Goal: Complete application form: Complete application form

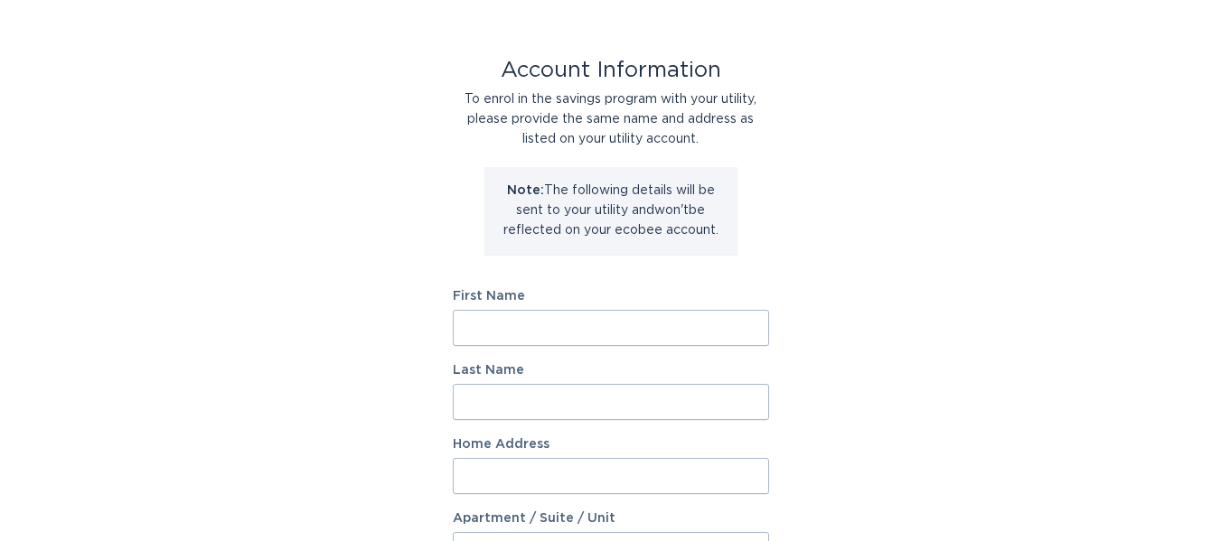
scroll to position [90, 0]
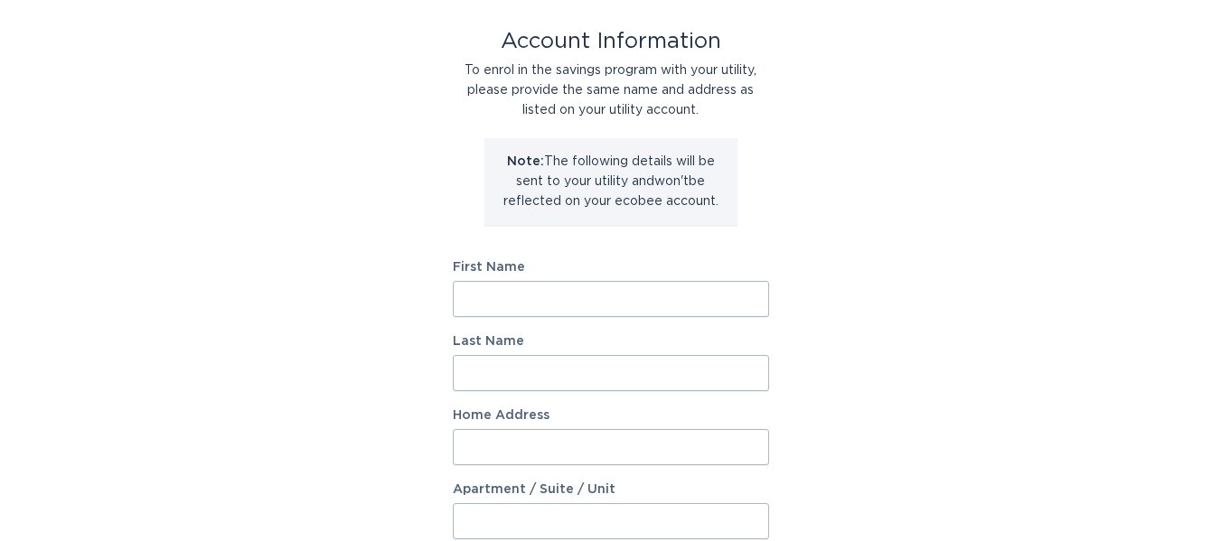
click at [615, 304] on input "First Name" at bounding box center [611, 299] width 316 height 36
type input "[PERSON_NAME]"
type input "[STREET_ADDRESS]"
select select "US"
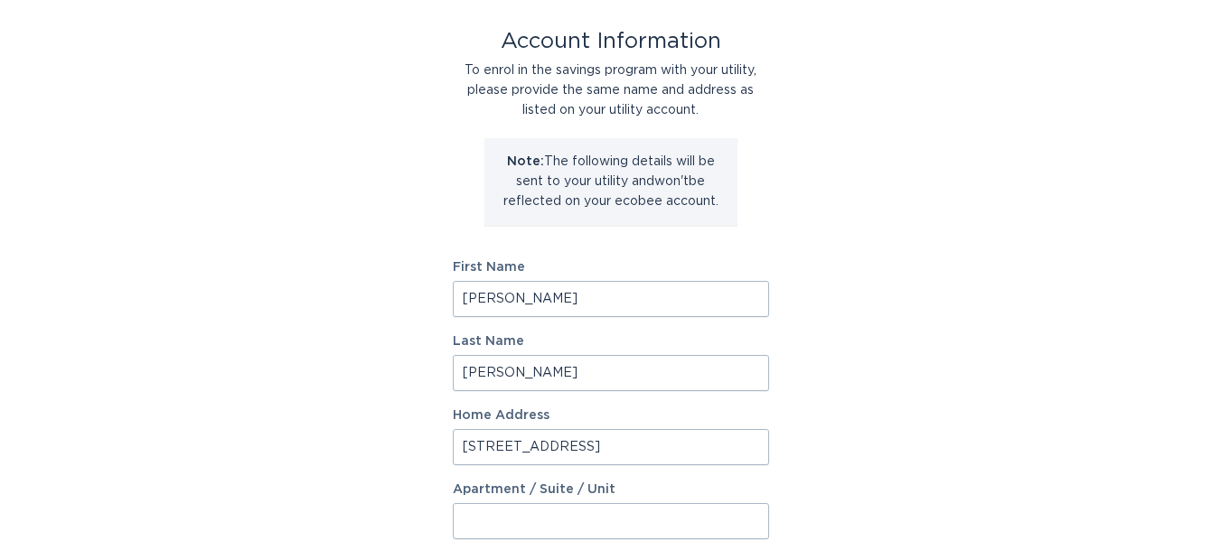
type input "[GEOGRAPHIC_DATA]"
type input "11694-1336"
select select "NY"
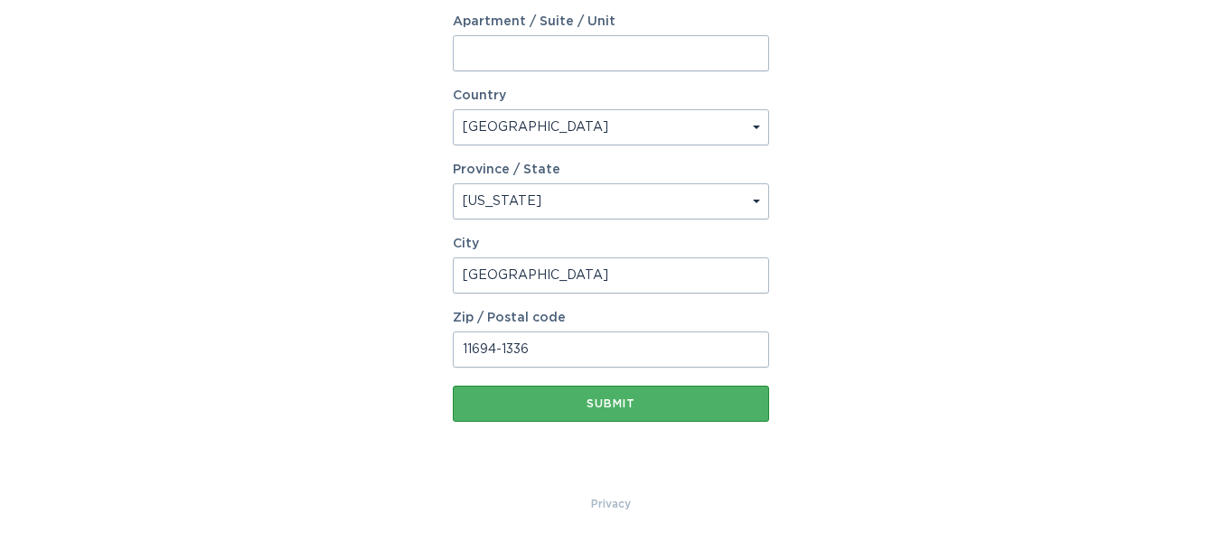
click at [684, 407] on div "Submit" at bounding box center [611, 404] width 298 height 11
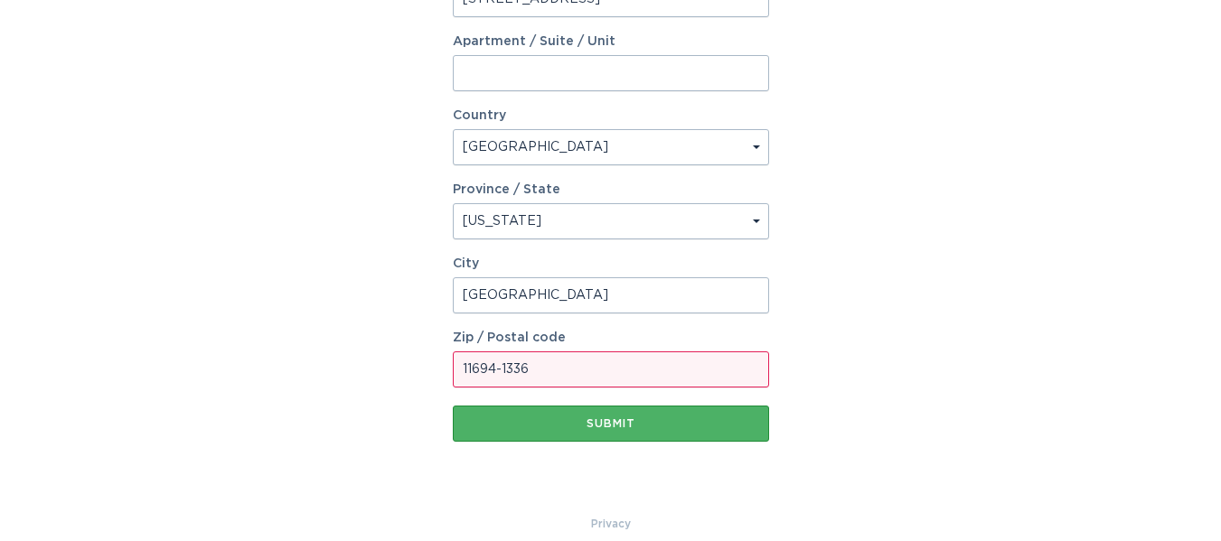
scroll to position [579, 0]
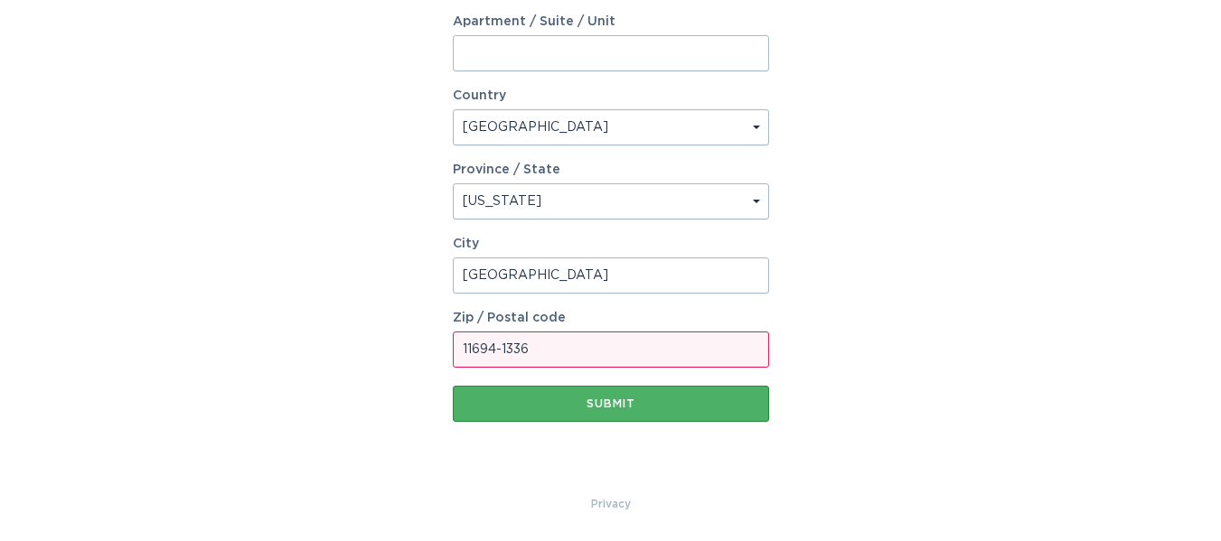
click at [625, 402] on div "Submit" at bounding box center [611, 404] width 298 height 11
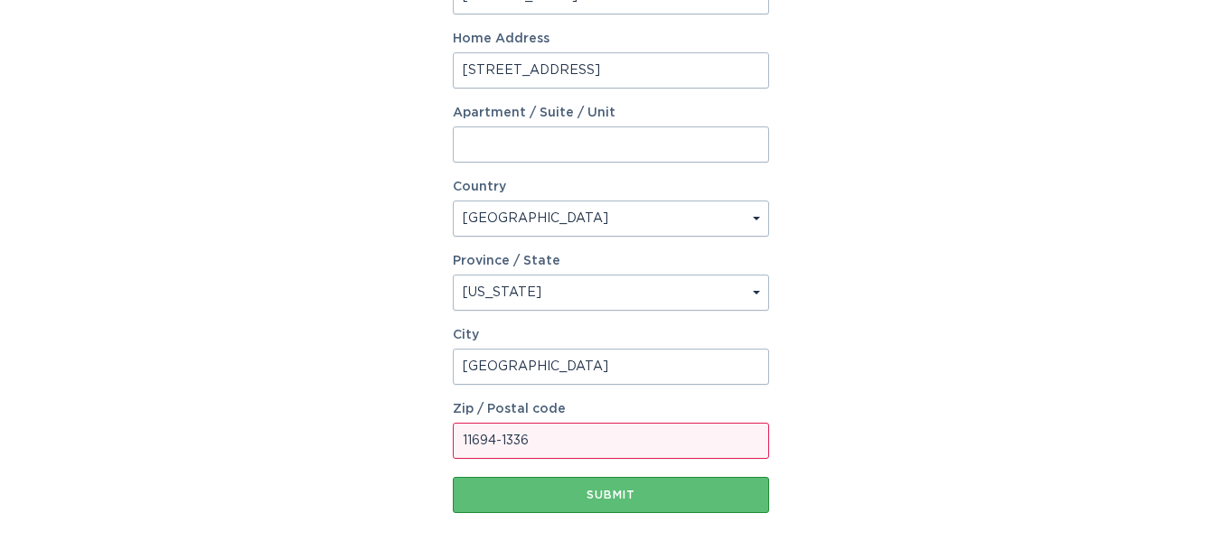
scroll to position [488, 0]
click at [567, 446] on input "11694-1336" at bounding box center [611, 440] width 316 height 36
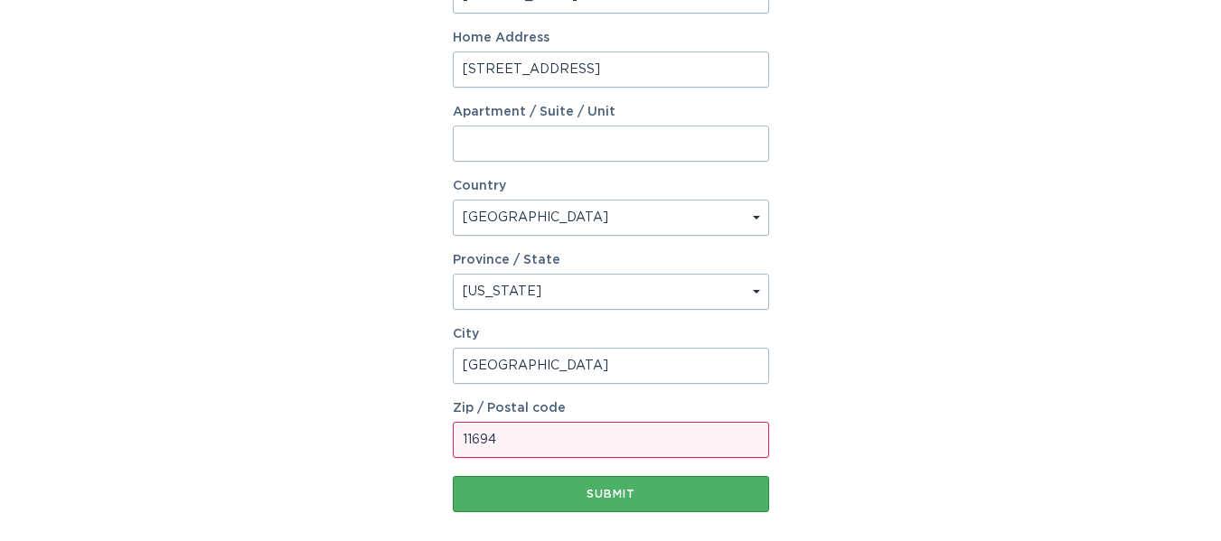
type input "11694"
click at [589, 495] on div "Submit" at bounding box center [611, 494] width 298 height 11
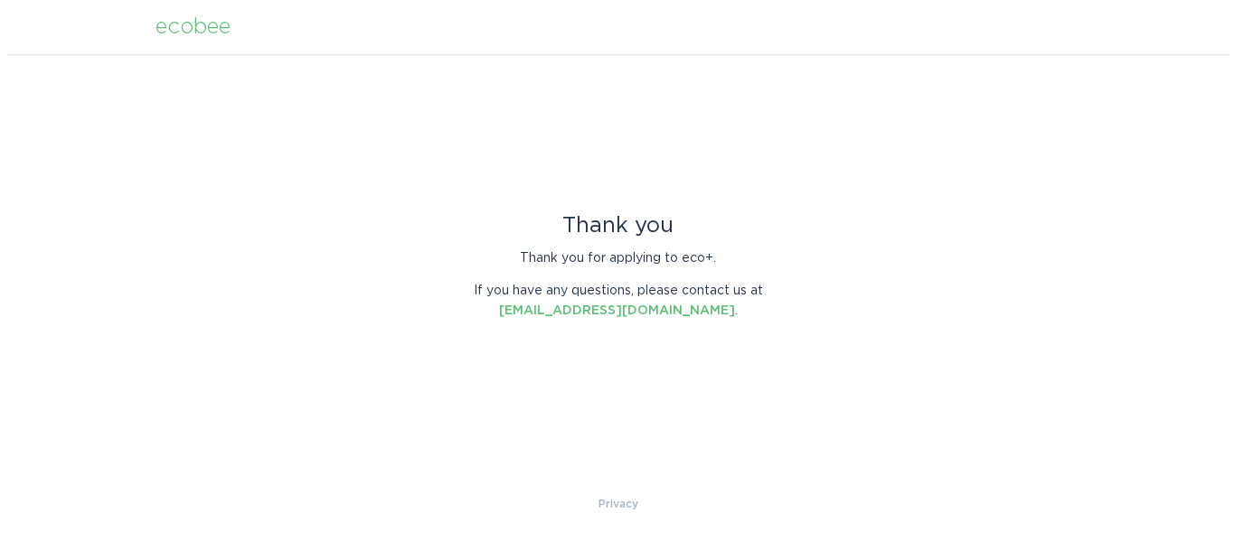
scroll to position [0, 0]
